Goal: Contribute content: Add original content to the website for others to see

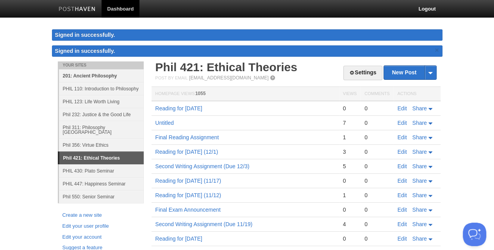
click at [95, 74] on link "201: Ancient Philosophy" at bounding box center [101, 75] width 85 height 13
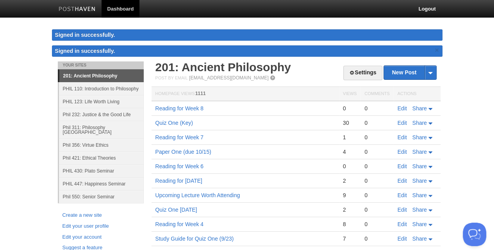
click at [105, 74] on link "201: Ancient Philosophy" at bounding box center [101, 76] width 84 height 12
click at [399, 107] on link "Edit" at bounding box center [402, 108] width 9 height 6
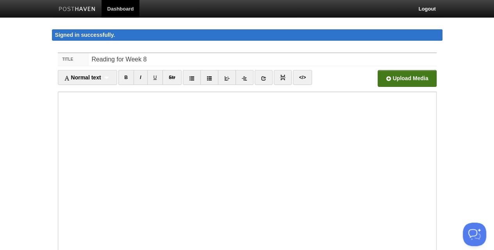
click at [389, 81] on input "file" at bounding box center [170, 81] width 591 height 40
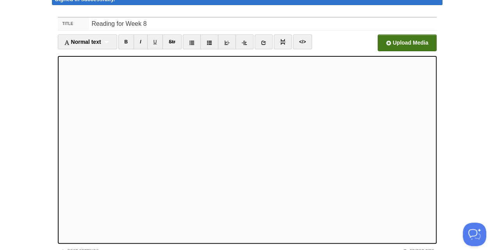
scroll to position [38, 0]
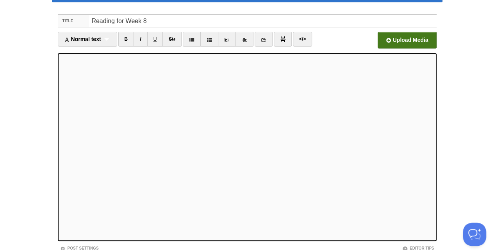
click at [386, 44] on input "file" at bounding box center [170, 42] width 591 height 40
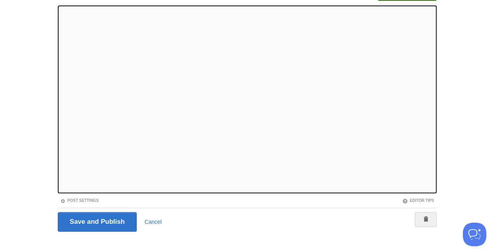
scroll to position [95, 0]
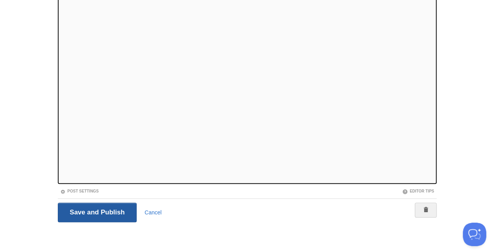
click at [114, 205] on input "Save and Publish" at bounding box center [97, 212] width 79 height 20
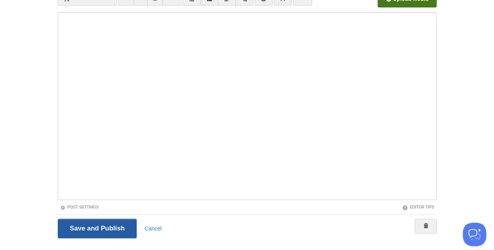
scroll to position [45, 0]
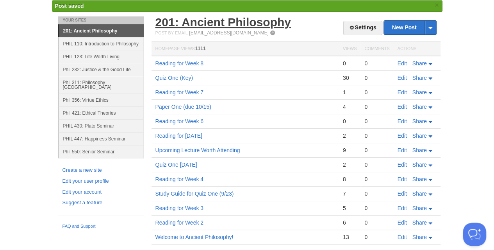
click at [237, 22] on link "201: Ancient Philosophy" at bounding box center [223, 22] width 136 height 13
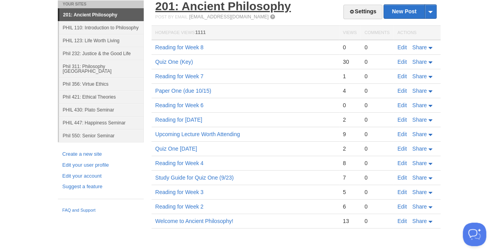
scroll to position [44, 0]
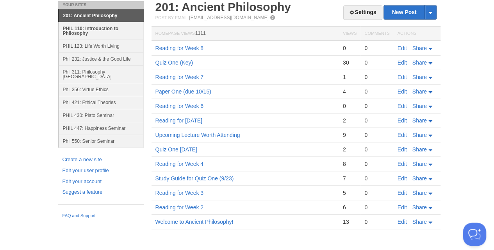
click at [87, 27] on link "PHIL 110: Introduction to Philosophy" at bounding box center [101, 31] width 85 height 18
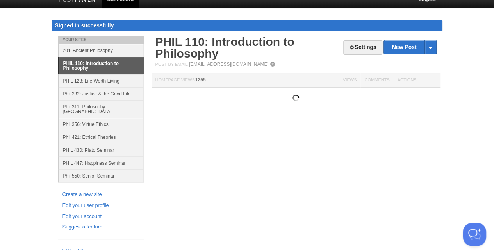
click at [84, 23] on div "Signed in successfully." at bounding box center [247, 25] width 391 height 11
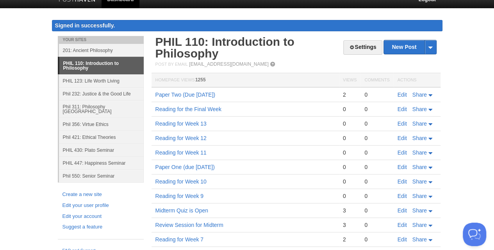
scroll to position [44, 0]
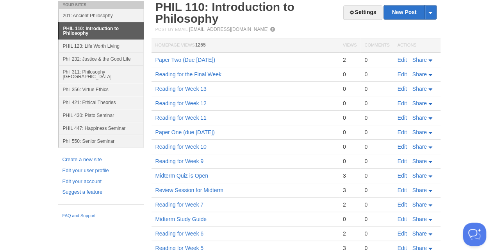
click at [83, 28] on link "PHIL 110: Introduction to Philosophy" at bounding box center [101, 30] width 84 height 17
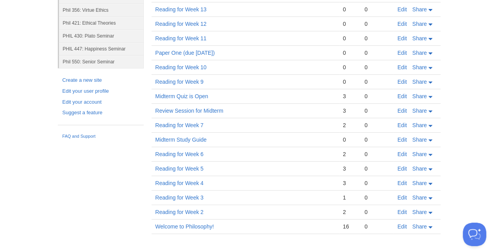
scroll to position [127, 0]
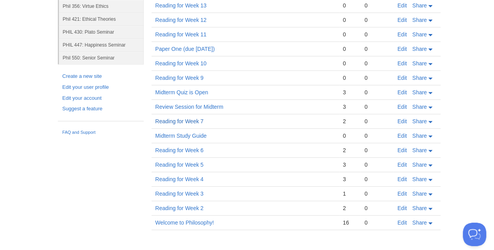
click at [181, 120] on link "Reading for Week 7" at bounding box center [179, 121] width 48 height 6
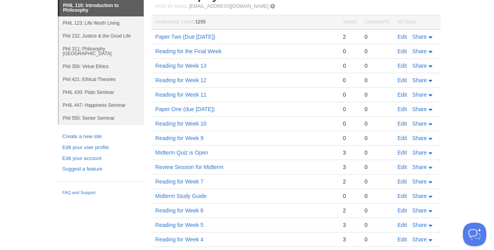
scroll to position [66, 0]
click at [105, 22] on link "PHIL 123: Life Worth Living" at bounding box center [101, 23] width 85 height 13
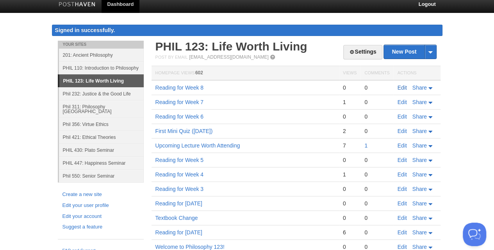
click at [402, 87] on link "Edit" at bounding box center [402, 87] width 9 height 6
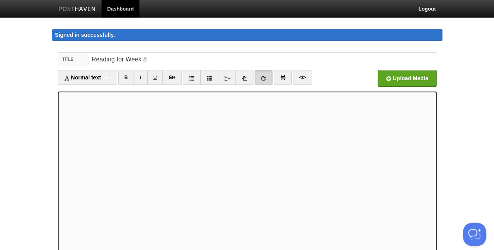
scroll to position [95, 0]
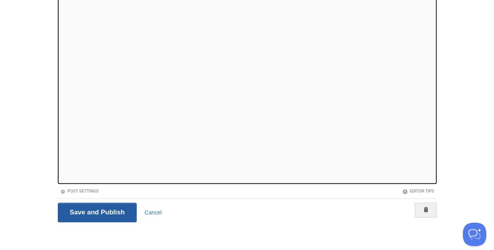
click at [108, 213] on input "Save and Publish" at bounding box center [97, 212] width 79 height 20
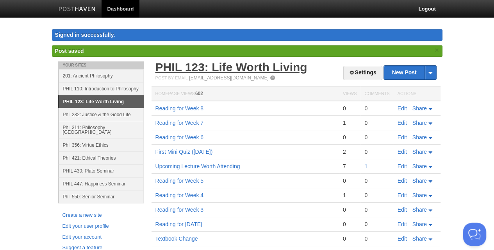
click at [218, 65] on link "PHIL 123: Life Worth Living" at bounding box center [231, 67] width 152 height 13
